Goal: Task Accomplishment & Management: Use online tool/utility

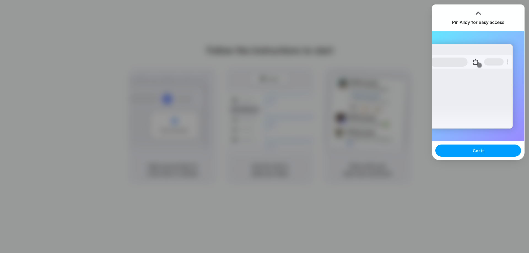
click at [482, 148] on span "Got it" at bounding box center [478, 151] width 11 height 6
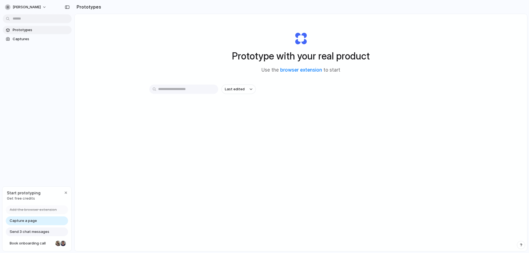
click at [23, 28] on span "Prototypes" at bounding box center [41, 30] width 57 height 6
click at [25, 6] on span "[PERSON_NAME]" at bounding box center [27, 7] width 28 height 6
click at [22, 28] on span "Invite members" at bounding box center [26, 29] width 26 height 6
click at [29, 220] on span "Capture a page" at bounding box center [23, 221] width 27 height 6
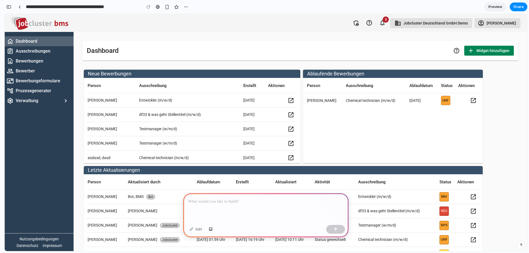
click at [49, 147] on div "home Dashboard assignment Ausschreibungen contact_page Bewerbungen group Bewerb…" at bounding box center [39, 141] width 69 height 219
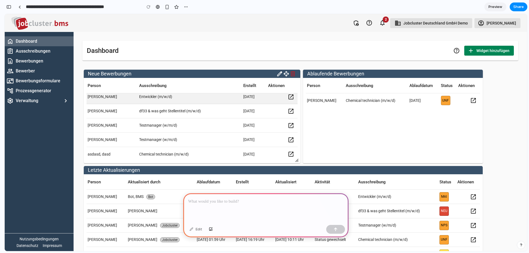
scroll to position [4, 0]
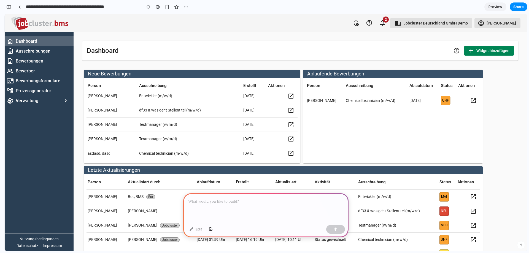
click at [232, 202] on p at bounding box center [265, 201] width 155 height 7
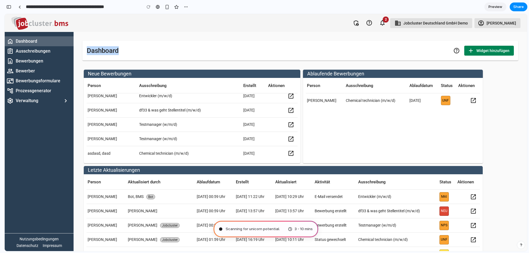
drag, startPoint x: 129, startPoint y: 53, endPoint x: 85, endPoint y: 49, distance: 44.5
click at [85, 49] on mat-card-content "Dashboard help add Widget hinzufügen add" at bounding box center [300, 51] width 436 height 20
drag, startPoint x: 105, startPoint y: 50, endPoint x: 154, endPoint y: 58, distance: 50.0
click at [105, 50] on h1 "Dashboard" at bounding box center [103, 50] width 32 height 9
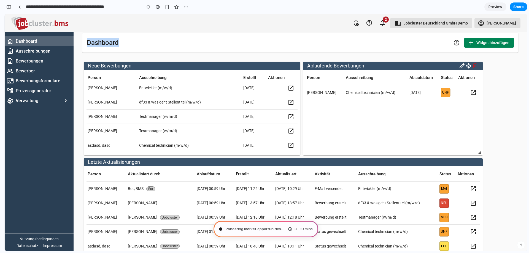
scroll to position [0, 0]
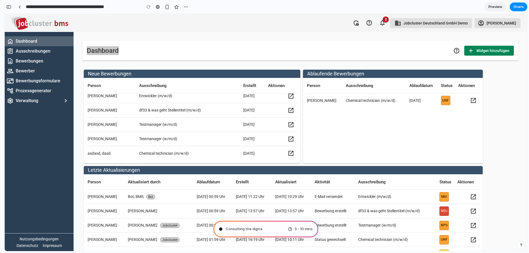
type input "**********"
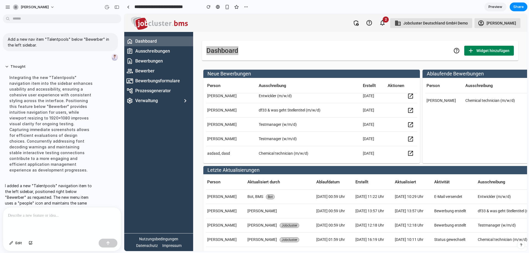
scroll to position [7, 0]
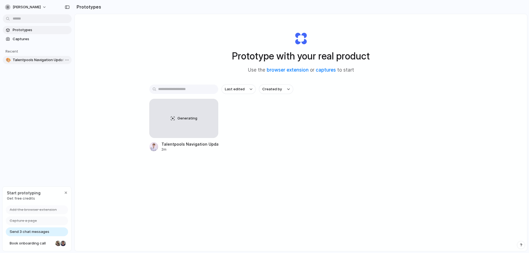
click at [42, 60] on span "Talentpools Navigation Update" at bounding box center [41, 60] width 57 height 6
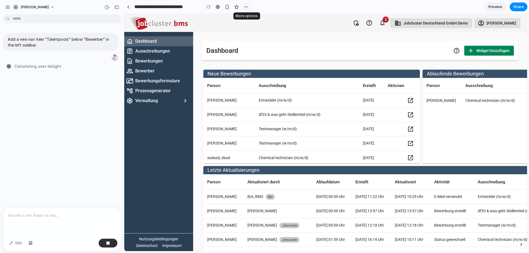
click at [249, 8] on button "button" at bounding box center [246, 7] width 8 height 8
click at [249, 8] on div "Duplicate Delete" at bounding box center [264, 126] width 529 height 253
click at [9, 4] on button "button" at bounding box center [8, 7] width 8 height 8
click at [87, 162] on div "Add a new nav item "Talentpools" below "Bewerber" in the left sidebar. Calcu" at bounding box center [60, 112] width 121 height 191
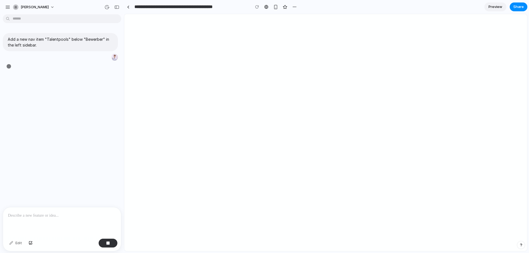
type input "**********"
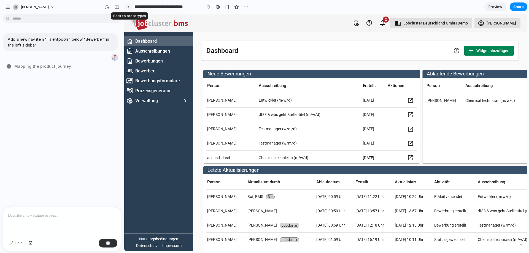
click at [128, 7] on div at bounding box center [128, 7] width 2 height 3
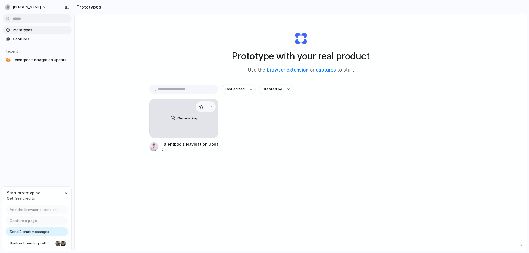
click at [180, 115] on div "Generating" at bounding box center [184, 118] width 68 height 39
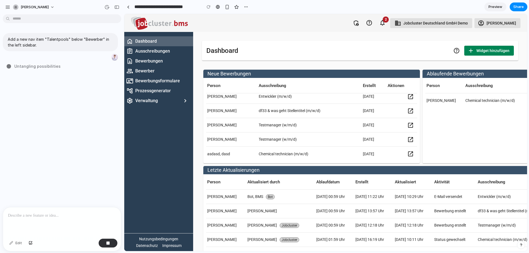
scroll to position [4, 0]
click at [470, 50] on mat-icon "add" at bounding box center [470, 50] width 7 height 7
click at [467, 52] on mat-icon "add" at bounding box center [470, 50] width 7 height 7
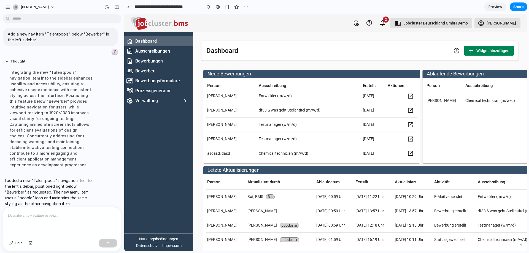
scroll to position [7, 0]
click at [52, 213] on p at bounding box center [62, 215] width 108 height 7
click at [33, 218] on div at bounding box center [62, 221] width 118 height 29
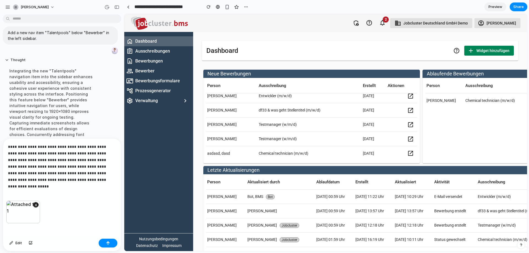
click at [28, 156] on p "**********" at bounding box center [61, 163] width 106 height 40
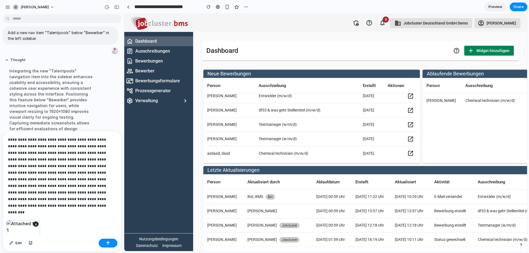
scroll to position [80, 0]
